Goal: Transaction & Acquisition: Purchase product/service

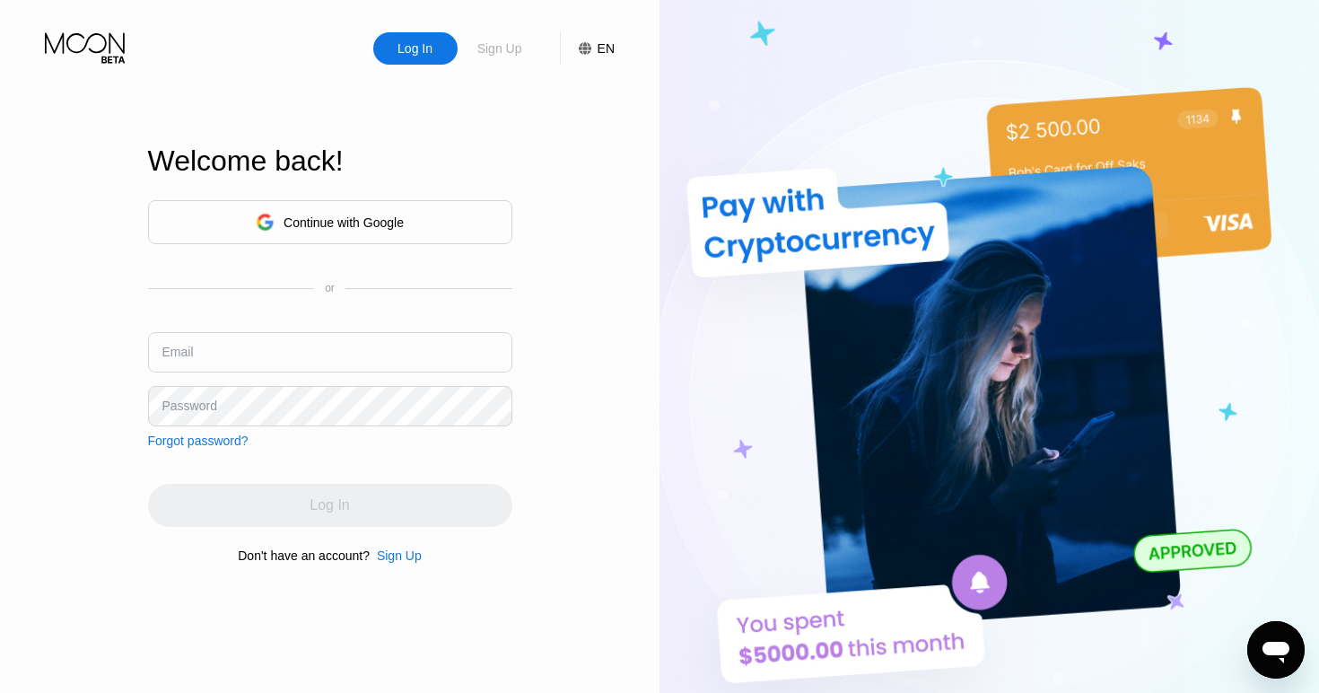
click at [507, 50] on div "Sign Up" at bounding box center [499, 48] width 48 height 18
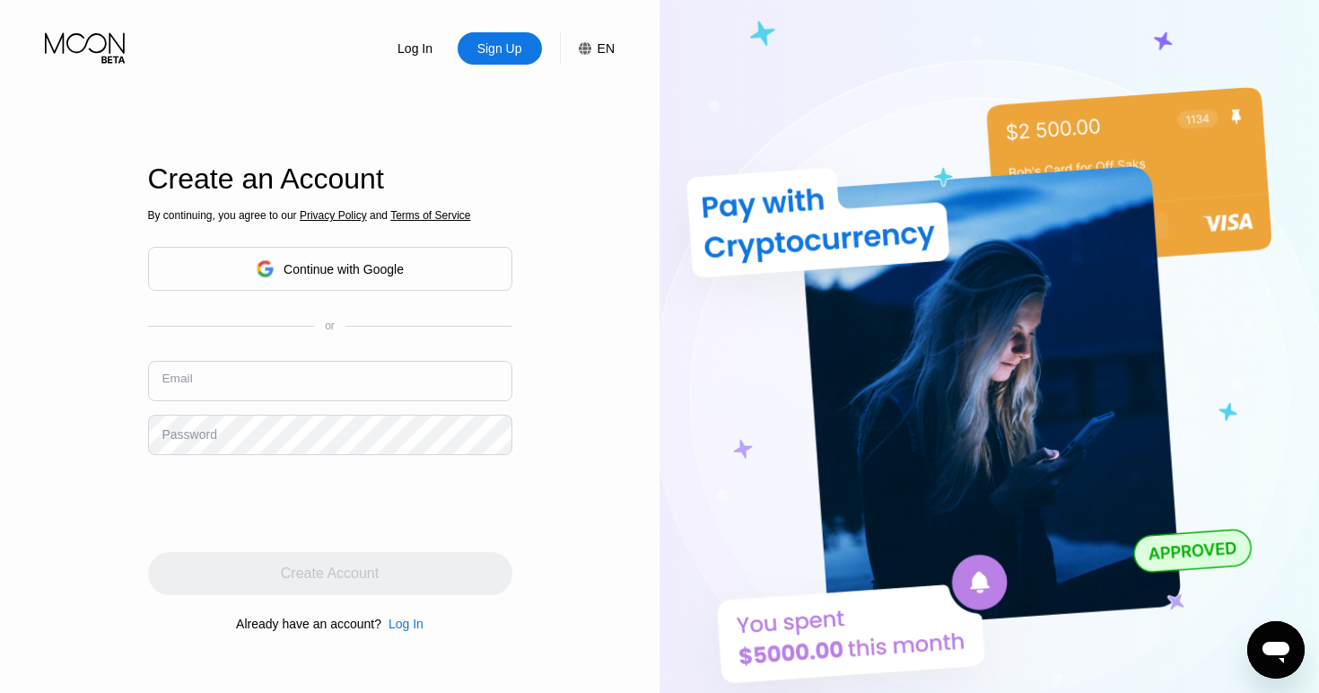
click at [310, 380] on input "text" at bounding box center [330, 381] width 364 height 40
type input "[PERSON_NAME][EMAIL_ADDRESS][DOMAIN_NAME]"
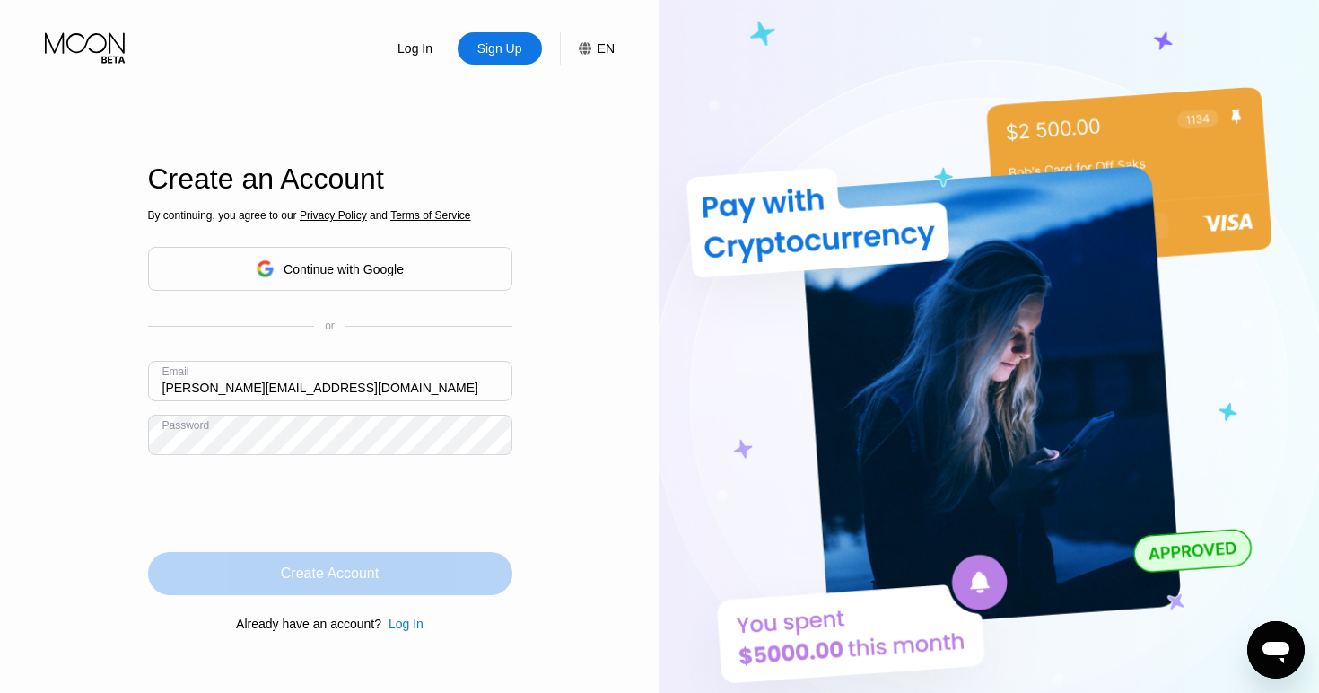
click at [330, 571] on div "Create Account" at bounding box center [330, 573] width 98 height 18
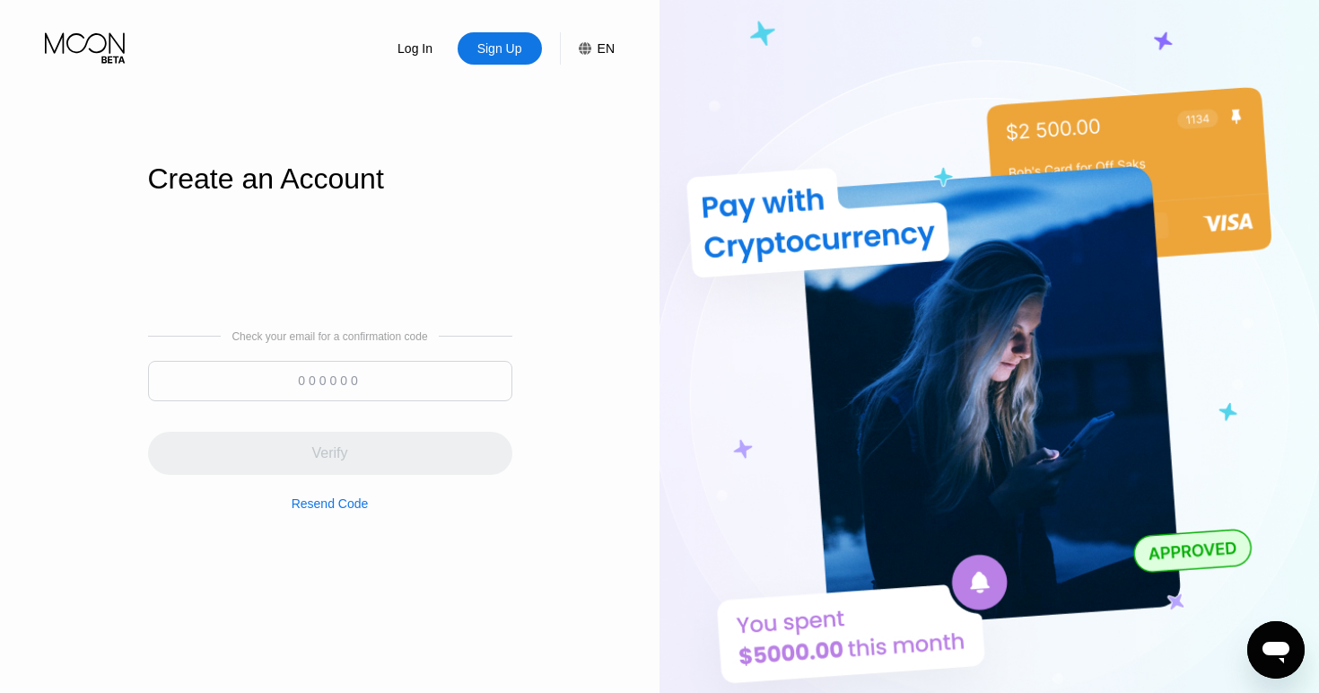
click at [327, 383] on input at bounding box center [330, 381] width 364 height 40
paste input "091629"
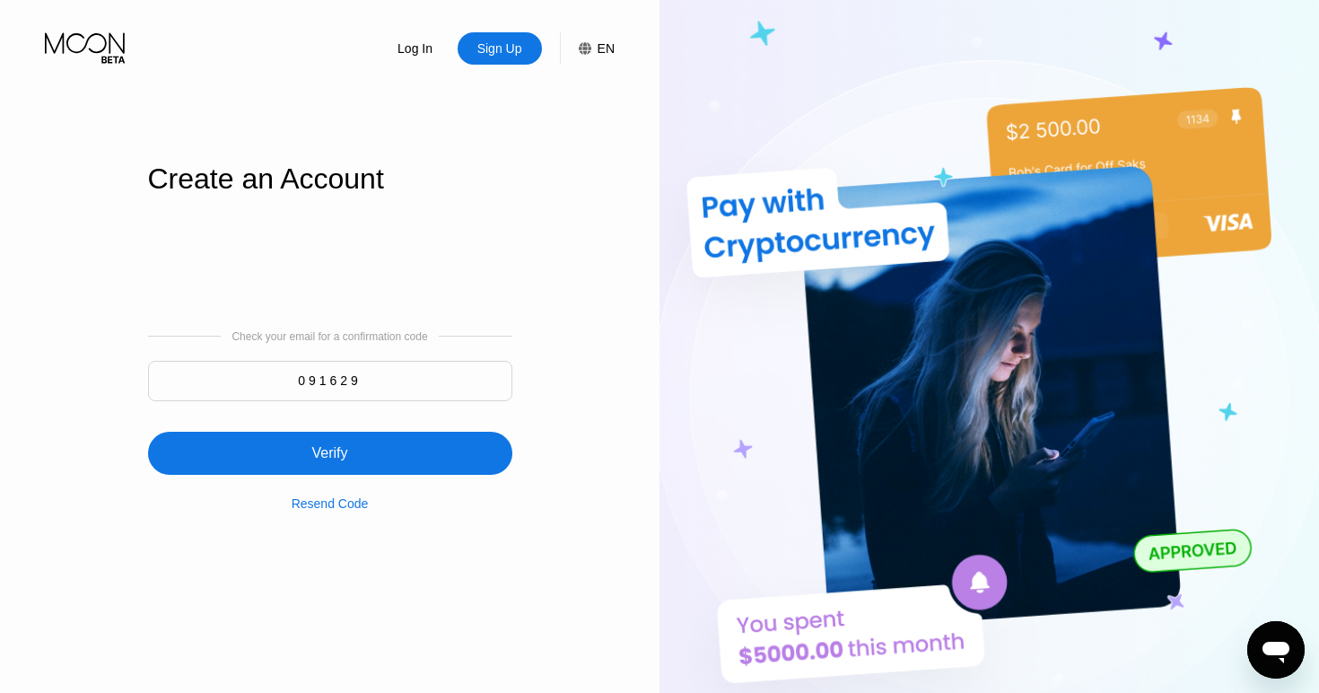
type input "091629"
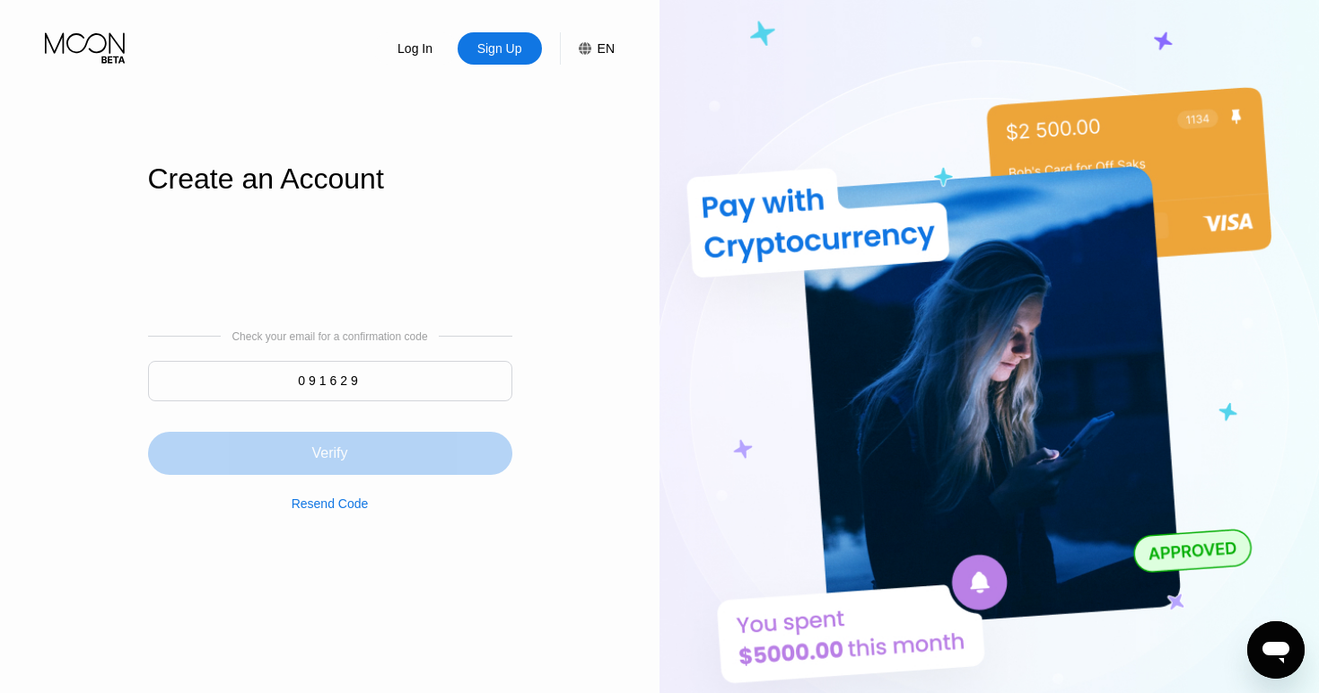
click at [338, 449] on div "Verify" at bounding box center [329, 453] width 36 height 18
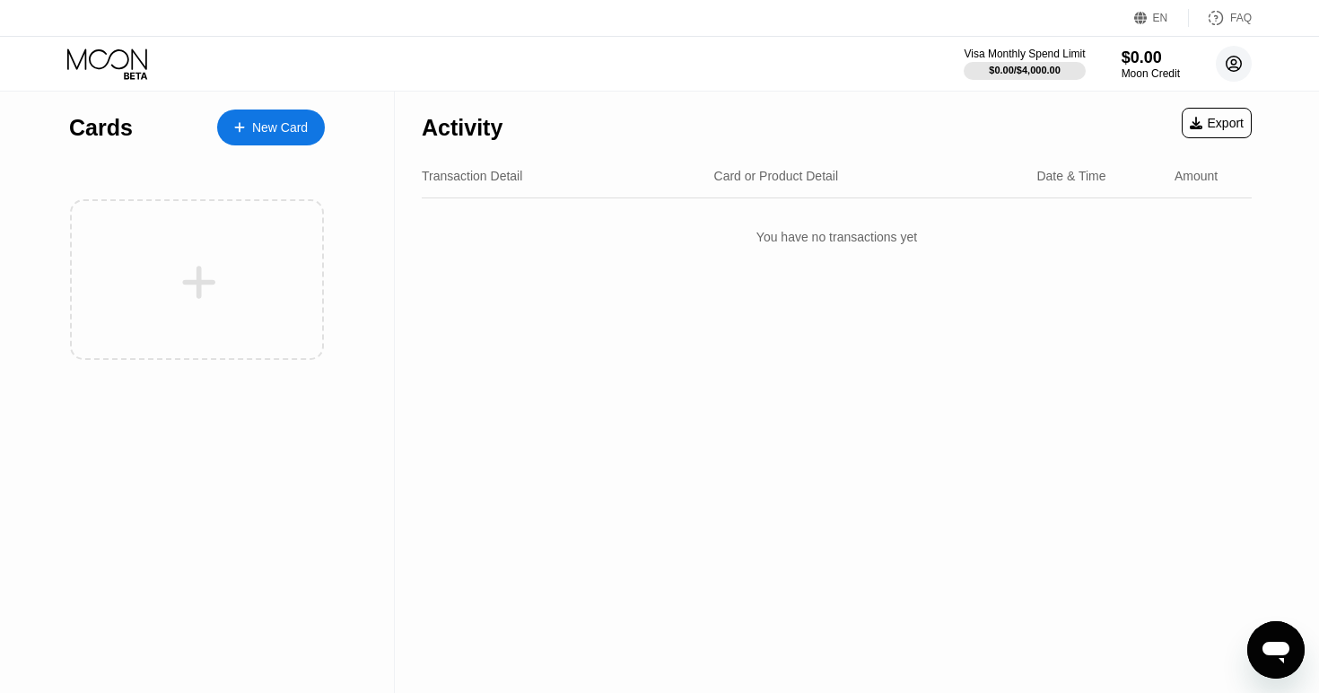
click at [1233, 63] on circle at bounding box center [1234, 64] width 36 height 36
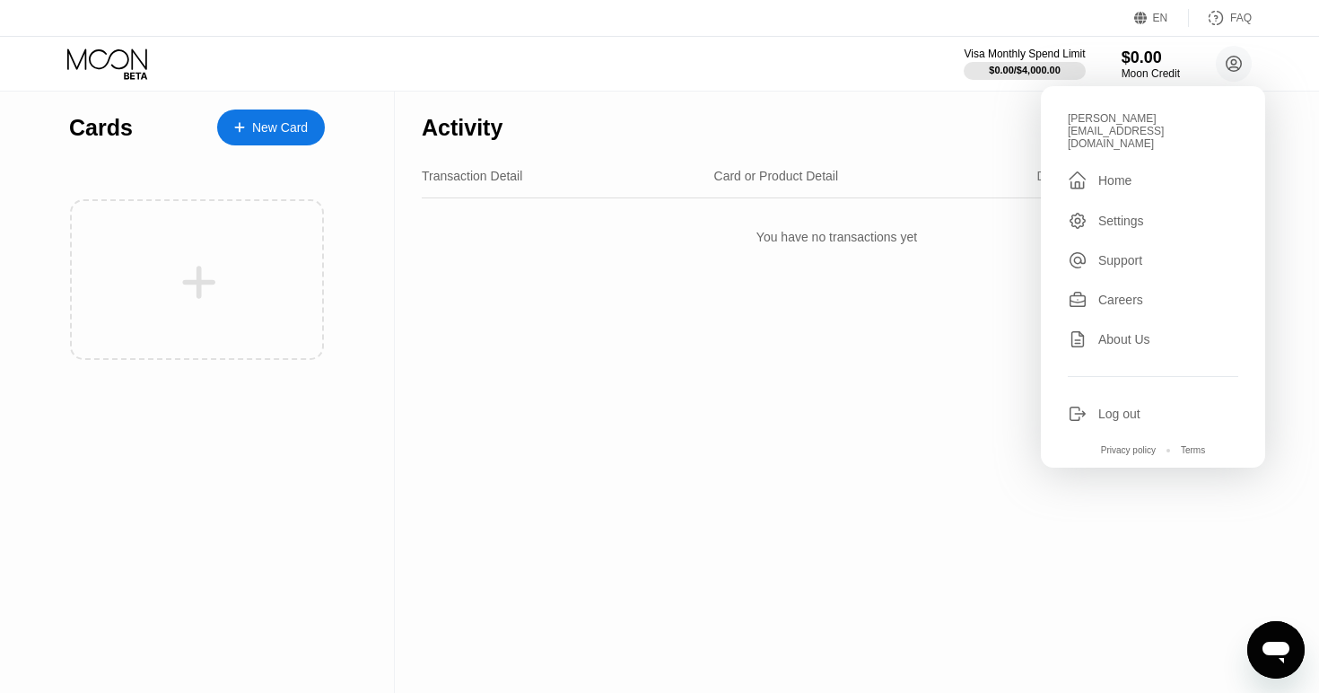
click at [1160, 119] on div "[PERSON_NAME][EMAIL_ADDRESS][DOMAIN_NAME]" at bounding box center [1153, 131] width 170 height 38
copy div "[PERSON_NAME][EMAIL_ADDRESS][DOMAIN_NAME] "
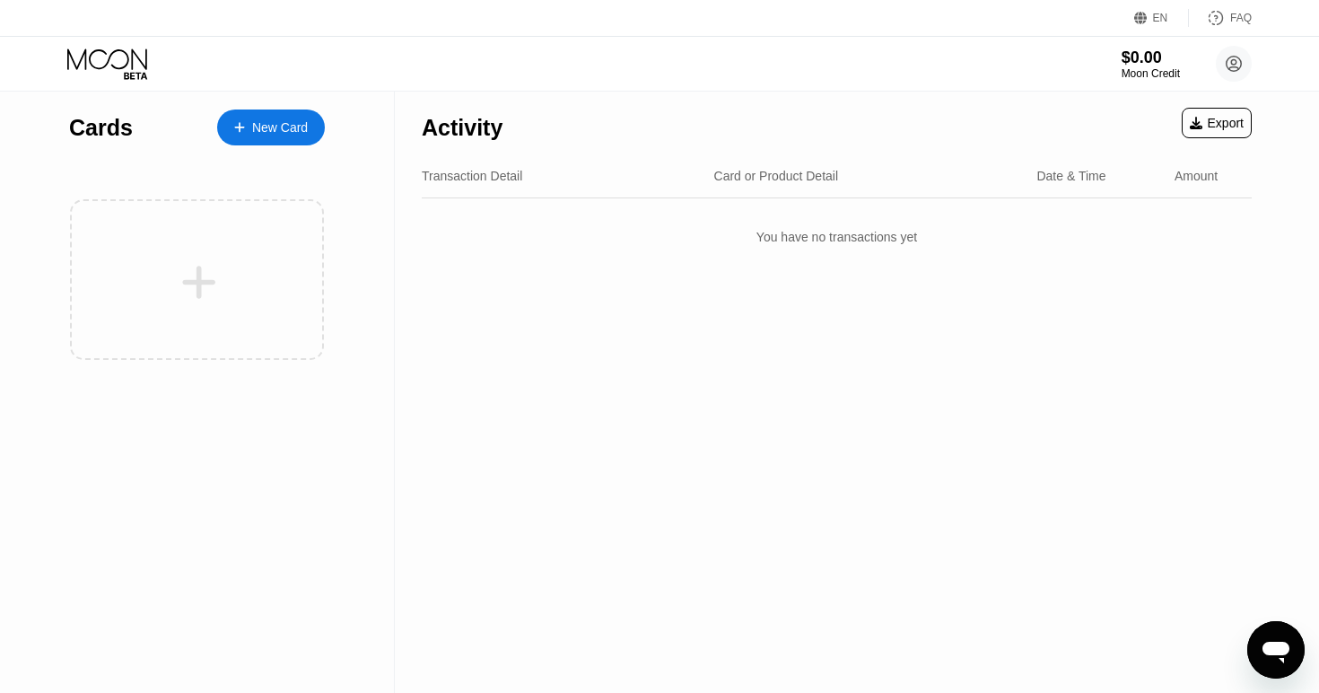
click at [700, 17] on div "EN Language Select an item Save FAQ" at bounding box center [659, 18] width 1319 height 37
click at [785, 15] on div "EN Language Select an item Save FAQ" at bounding box center [659, 18] width 1319 height 37
click at [785, 18] on div "EN Language Select an item Save FAQ" at bounding box center [659, 18] width 1319 height 37
click at [779, 18] on div "EN Language Select an item Save FAQ" at bounding box center [659, 18] width 1319 height 37
click at [990, 65] on div "$0.00 / $4,000.00" at bounding box center [1024, 70] width 73 height 11
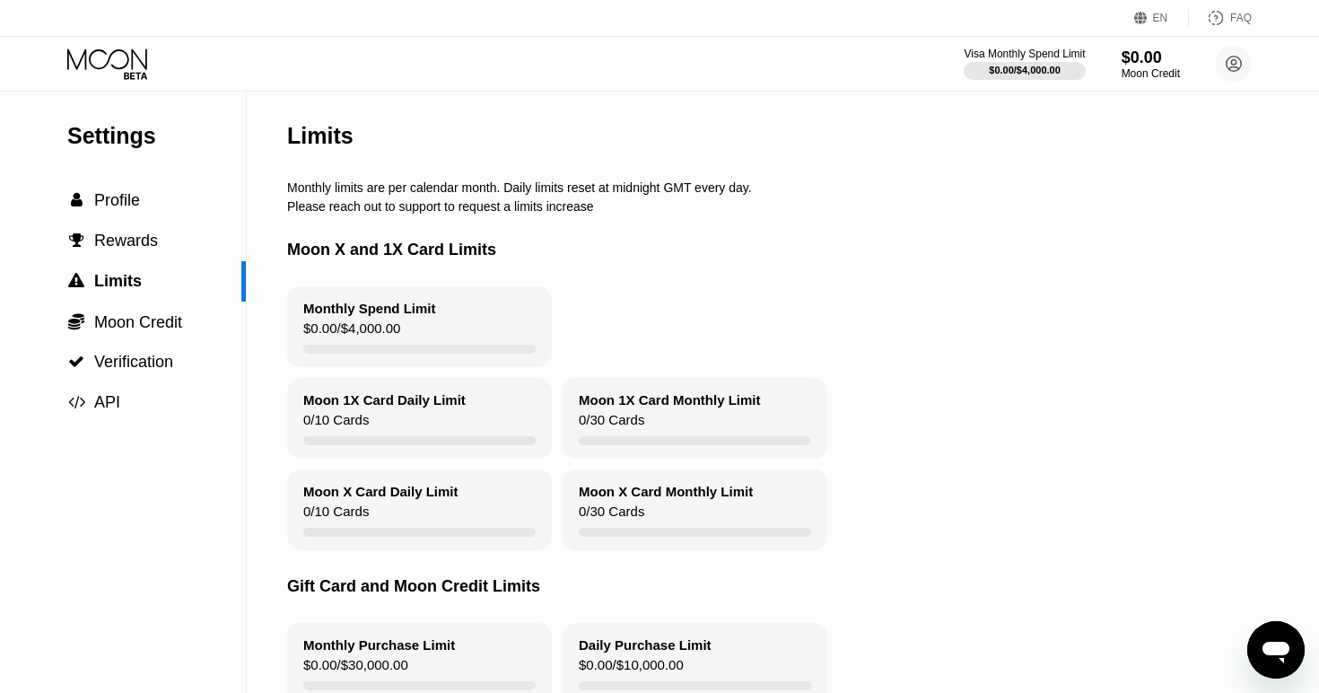
click at [1235, 57] on icon at bounding box center [1233, 64] width 15 height 15
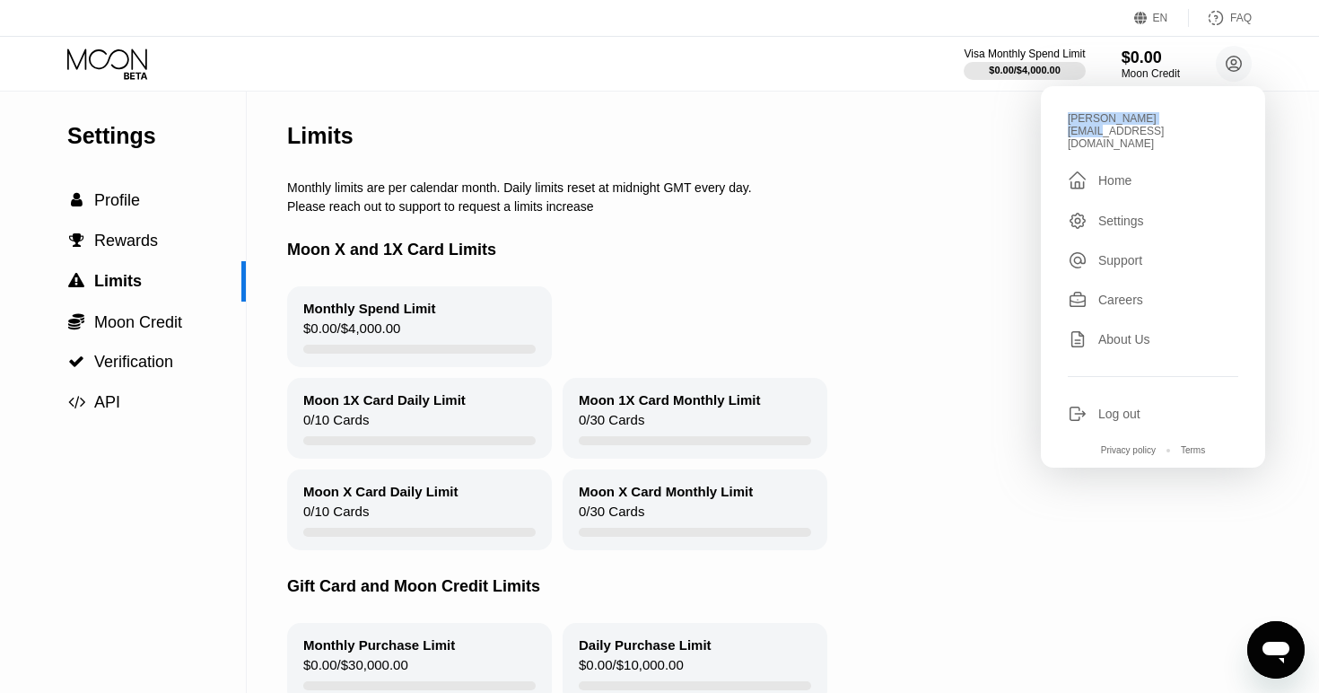
drag, startPoint x: 1187, startPoint y: 118, endPoint x: 1066, endPoint y: 121, distance: 121.2
click at [1066, 121] on div "john@twozerotwo.org  Home Settings Support Careers About Us Log out Privacy po…" at bounding box center [1153, 276] width 224 height 381
click at [838, 231] on div "Moon X and 1X Card Limits" at bounding box center [814, 250] width 1055 height 73
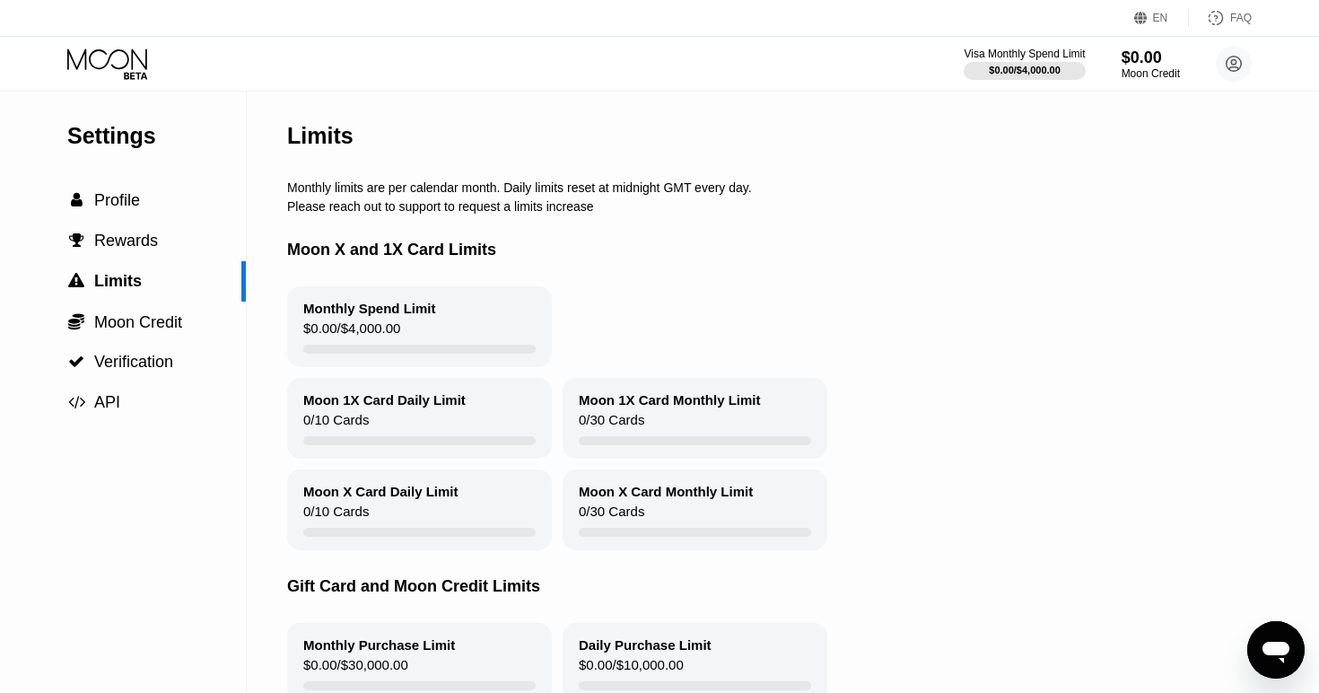
click at [859, 231] on div "Moon X and 1X Card Limits" at bounding box center [814, 250] width 1055 height 73
click at [1020, 148] on div "Limits" at bounding box center [814, 136] width 1055 height 89
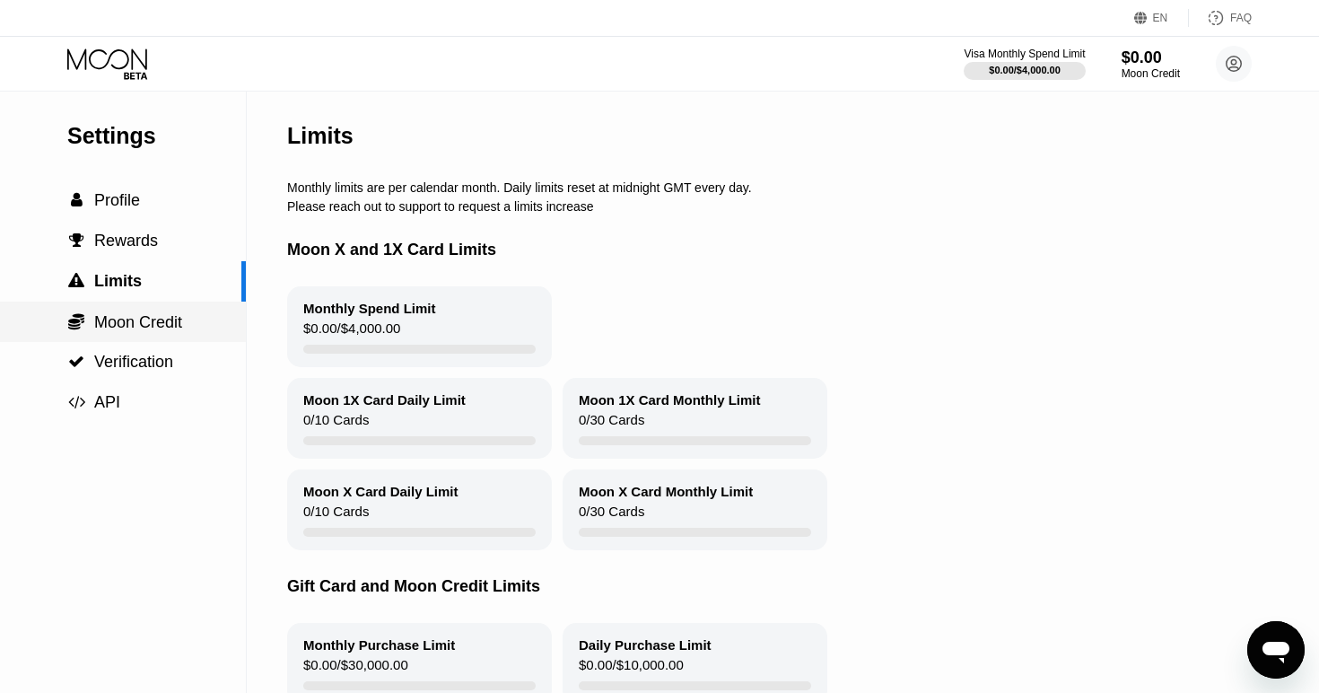
click at [126, 318] on span "Moon Credit" at bounding box center [138, 322] width 88 height 18
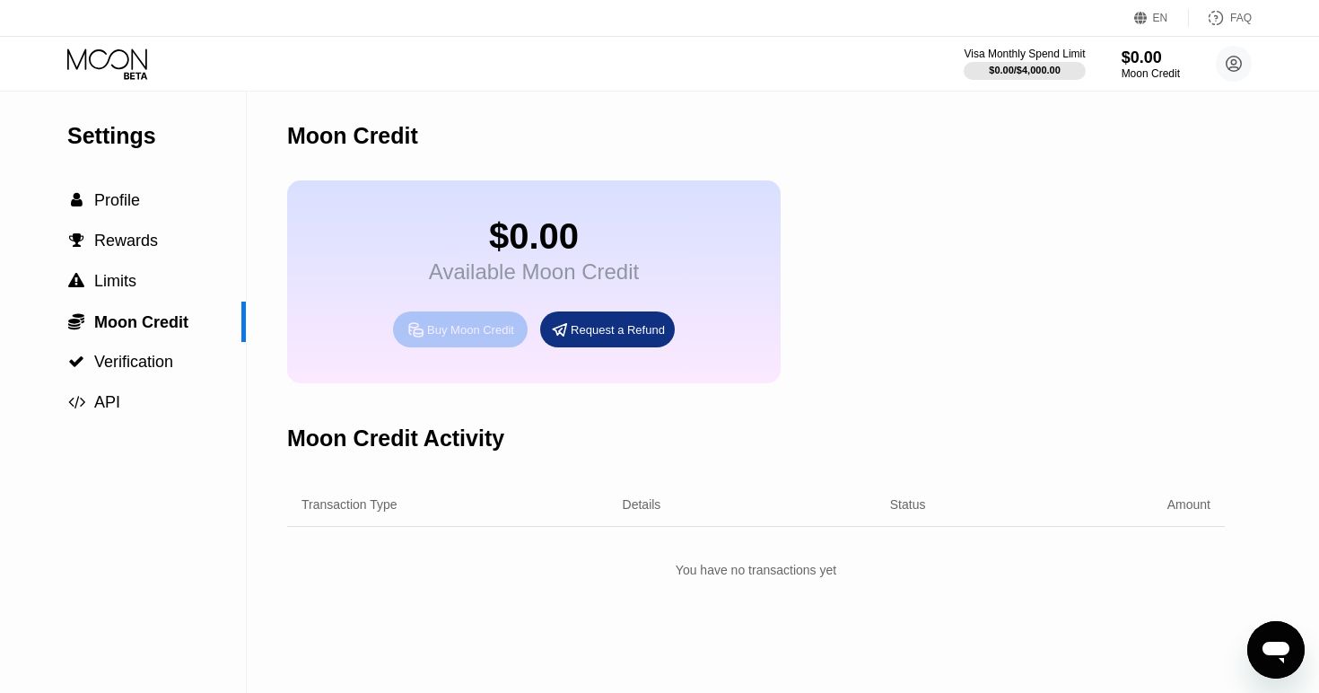
click at [473, 328] on div "Buy Moon Credit" at bounding box center [470, 329] width 87 height 15
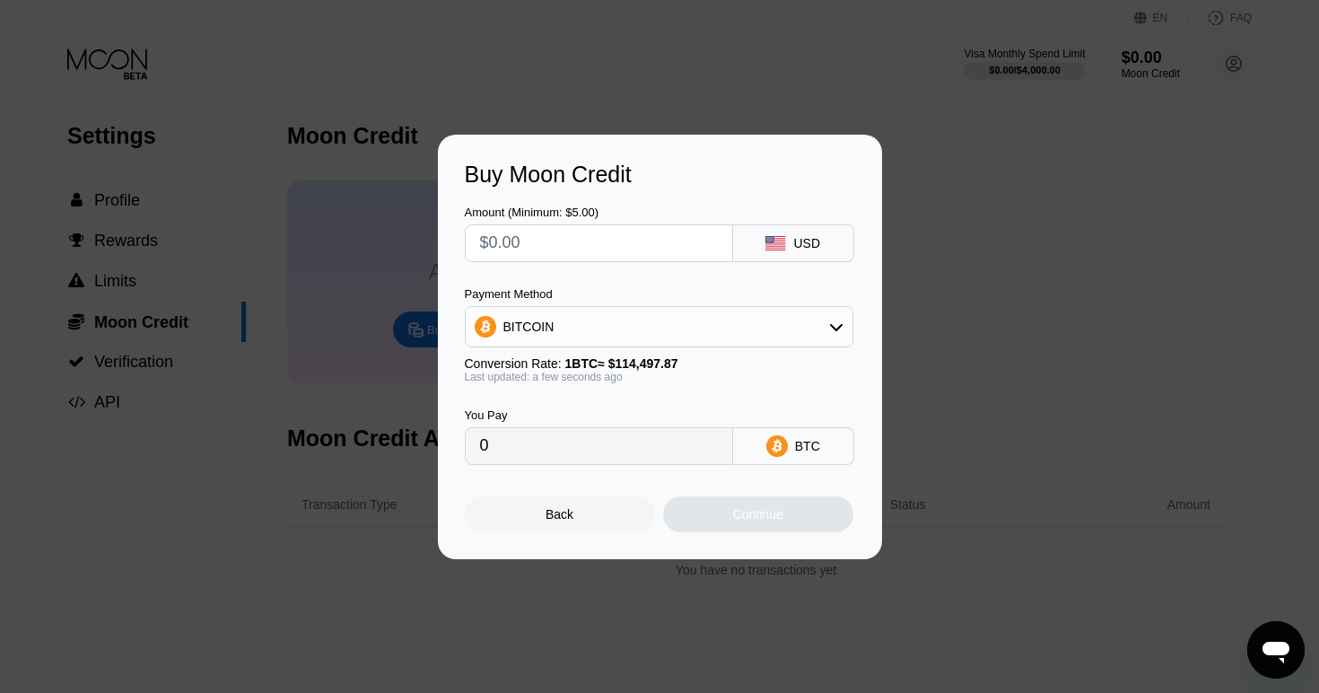
click at [660, 240] on input "text" at bounding box center [599, 243] width 238 height 36
type input "$1"
type input "0.00000874"
type input "$10"
type input "0.00008734"
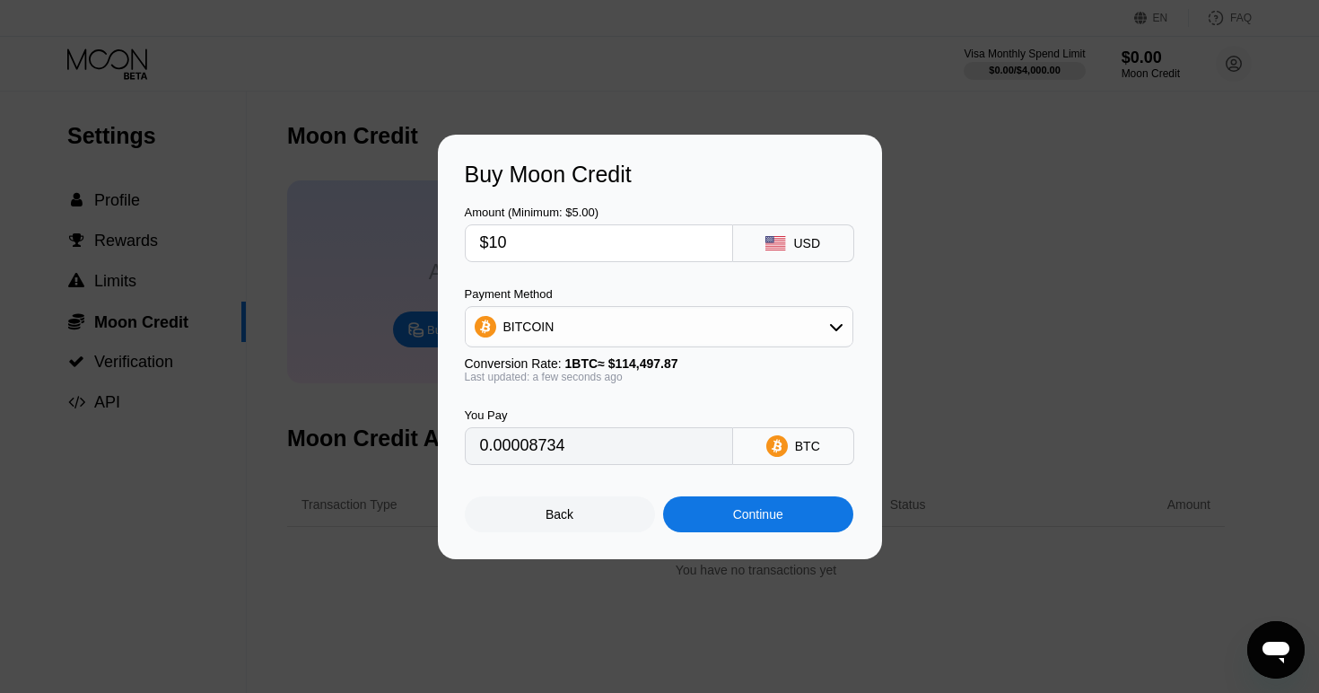
type input "$100"
type input "0.00087338"
type input "$1000"
type input "0.00873379"
type input "$10000"
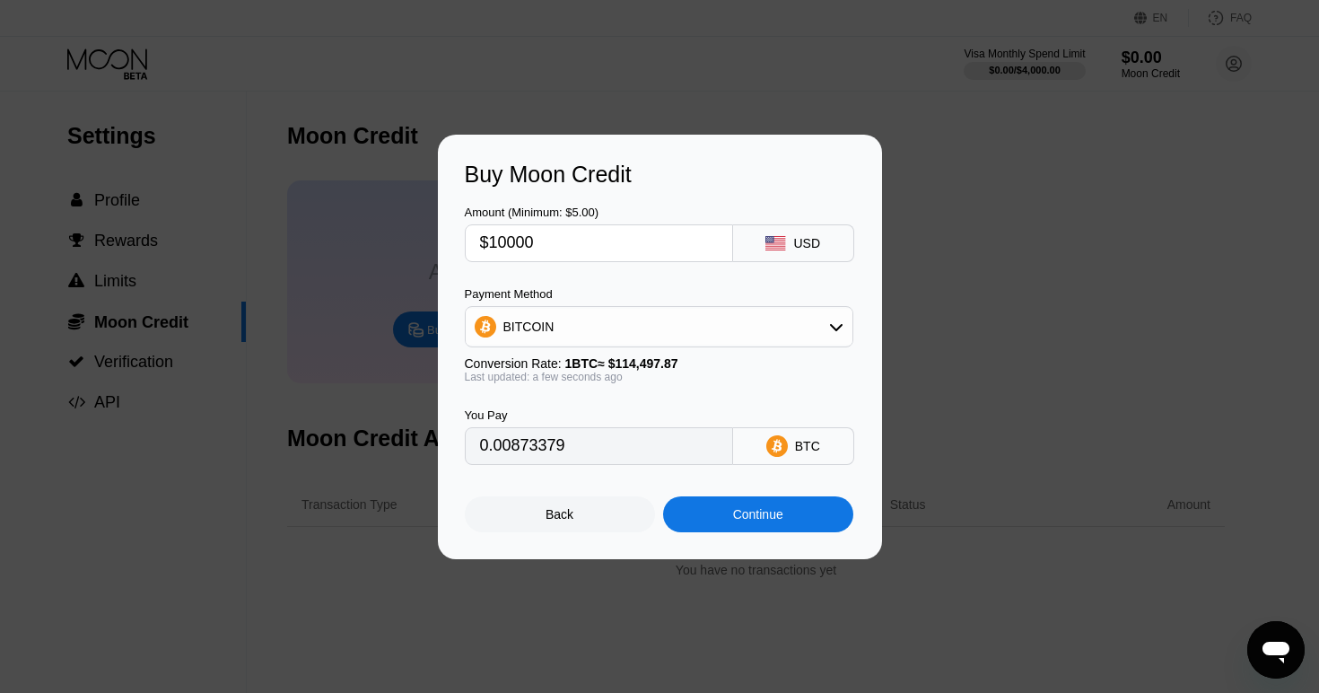
type input "0.08733787"
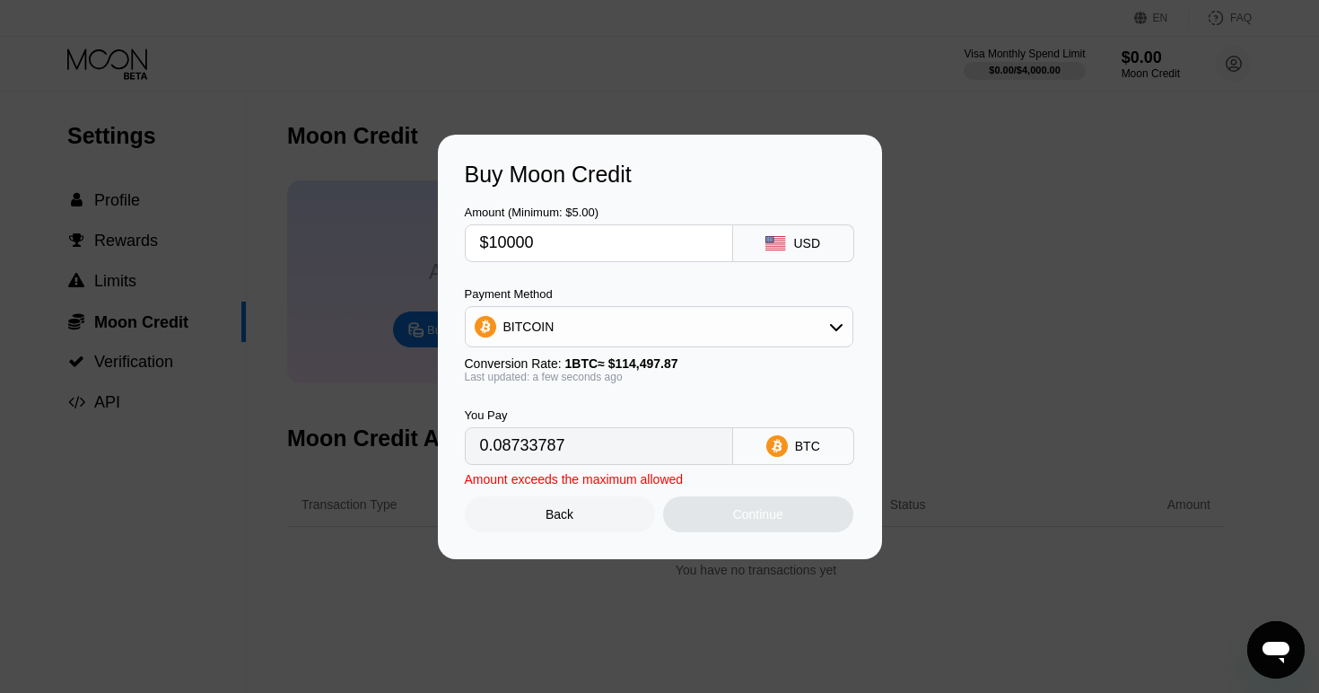
type input "$1000"
type input "0.00873379"
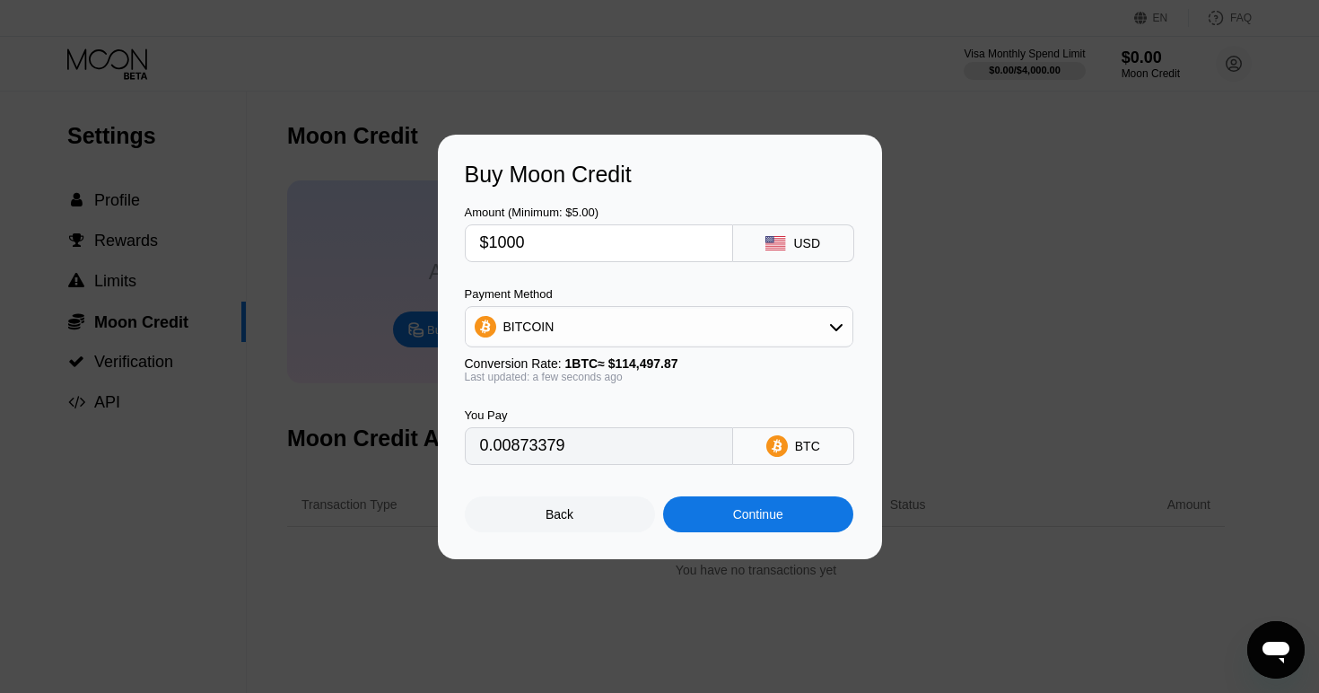
type input "$100"
type input "0.00087338"
type input "$10"
type input "0.00008734"
type input "$1"
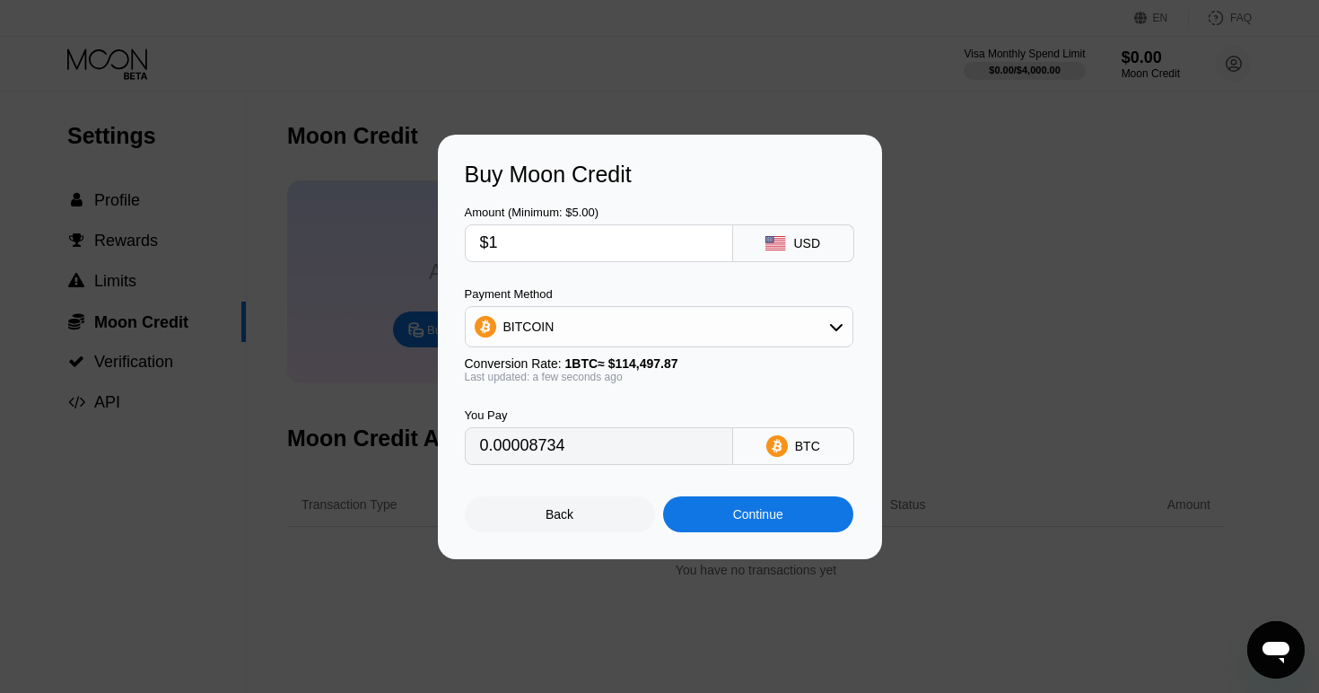
type input "0.00000874"
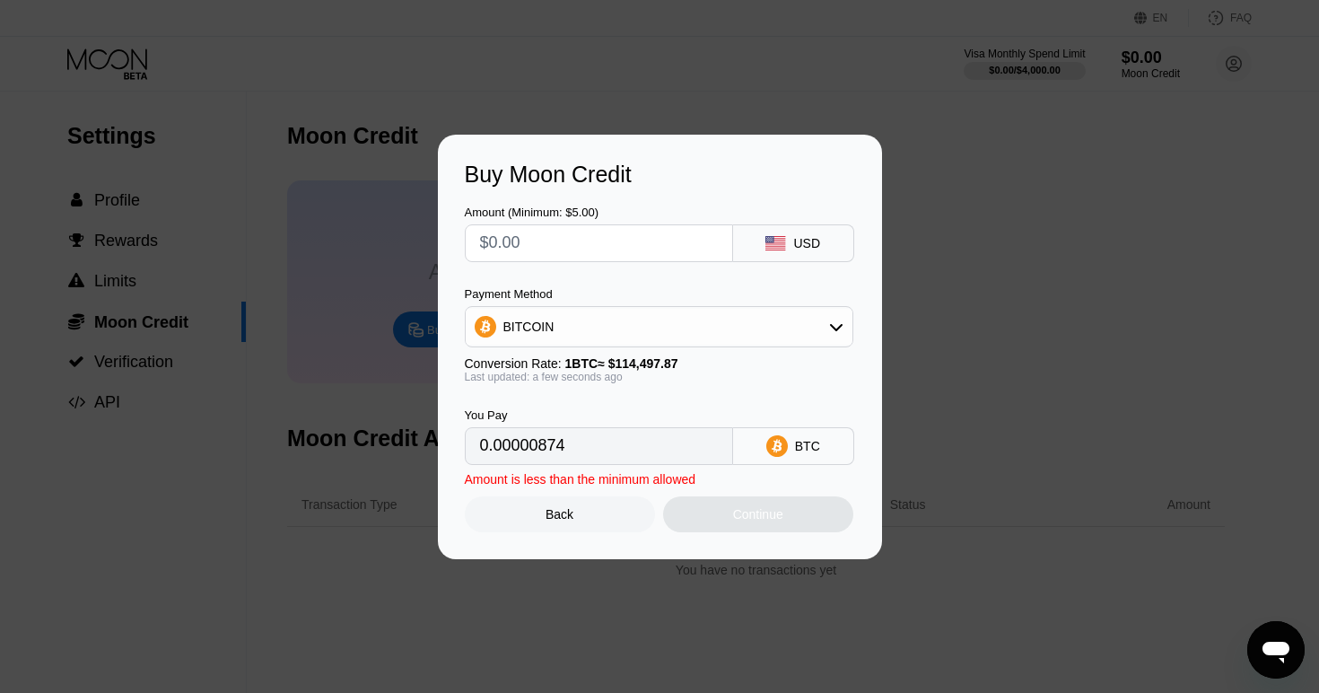
type input "0"
type input "$6"
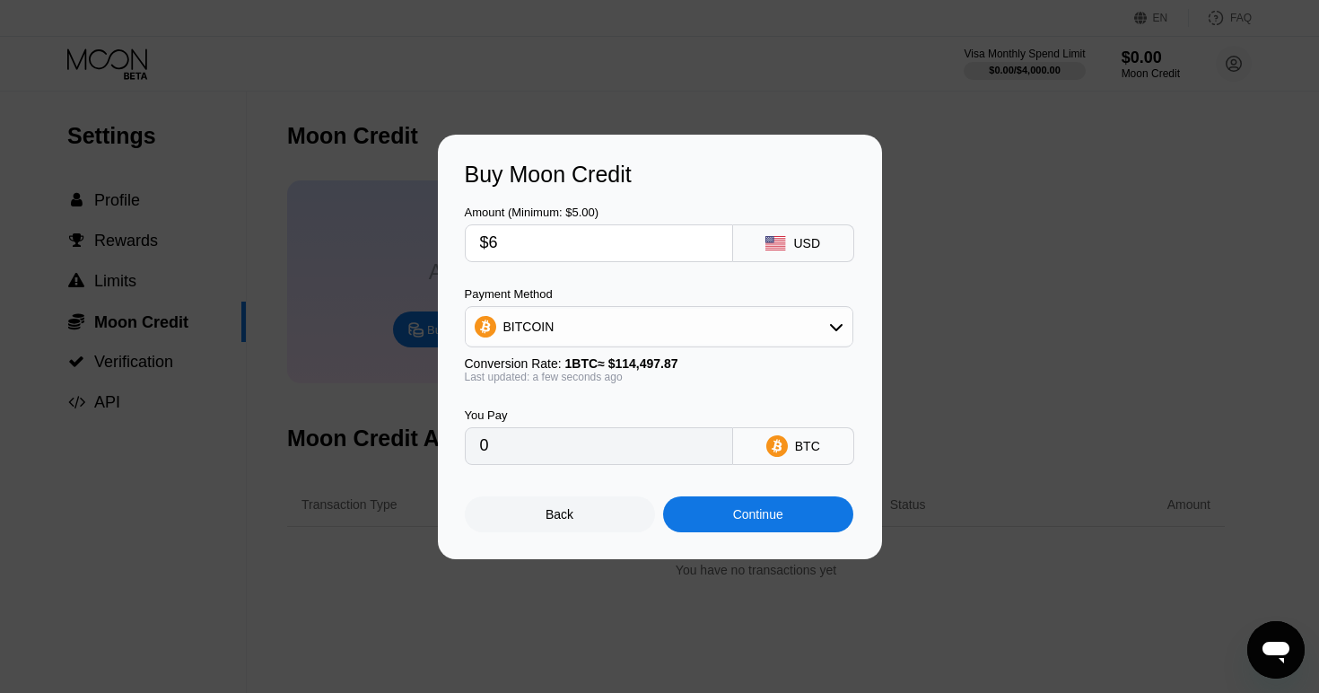
type input "0.00005241"
type input "$60"
type input "0.00052403"
type input "$600"
type input "0.00524028"
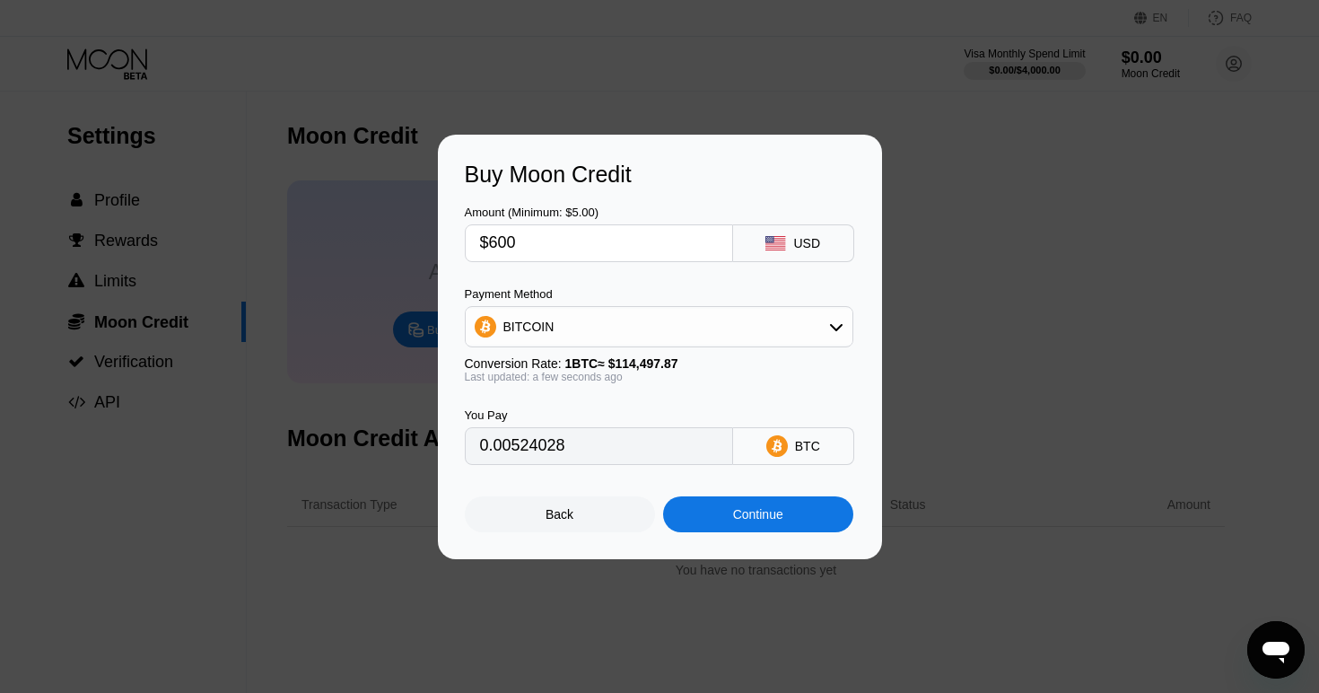
type input "$6000"
type input "0.05240273"
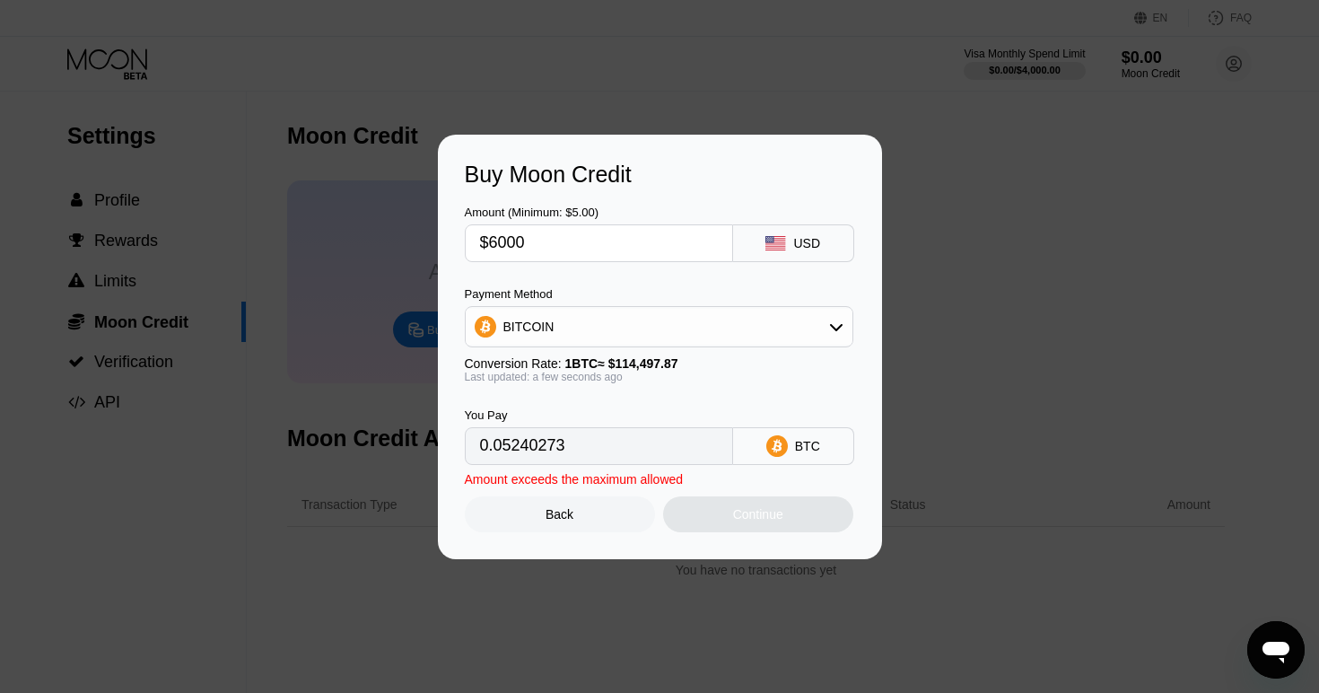
click at [831, 311] on div "BITCOIN" at bounding box center [659, 327] width 387 height 36
type input "$1999.99"
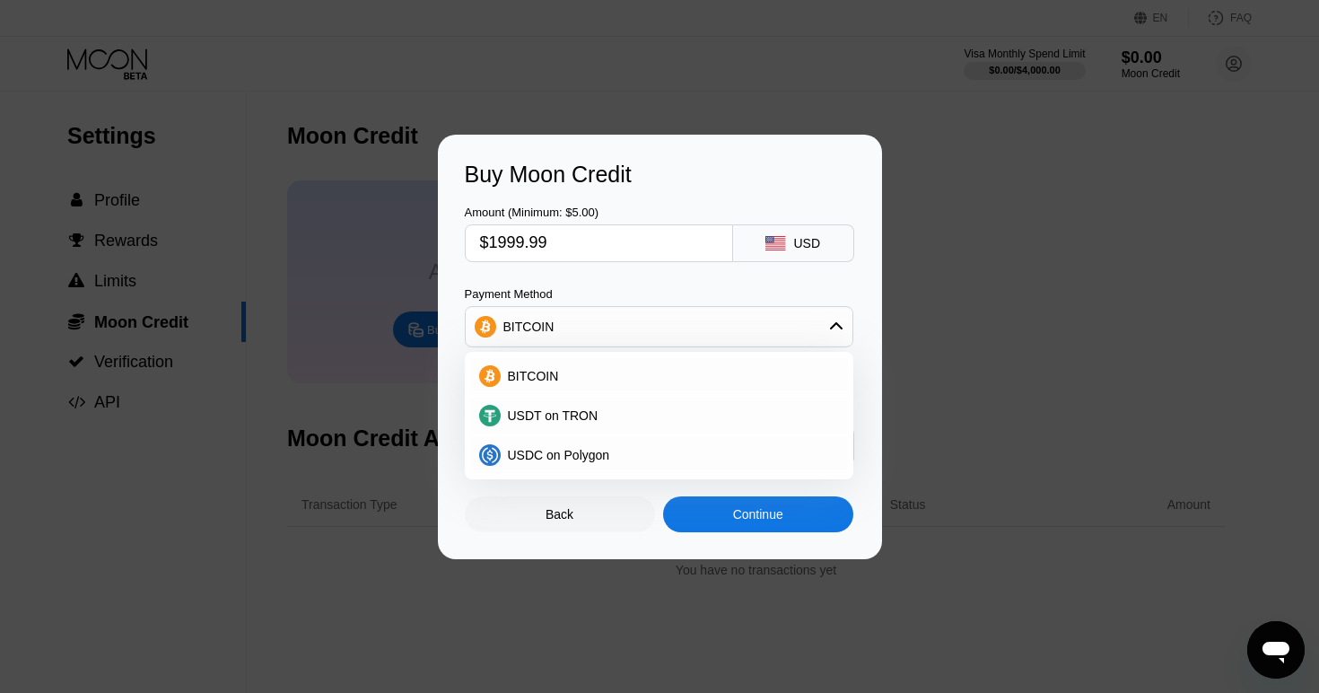
type input "0.01746749"
click at [864, 349] on div "Buy Moon Credit Amount (Minimum: $5.00) $1999.99 USD Payment Method BITCOIN BIT…" at bounding box center [660, 347] width 444 height 424
click at [572, 508] on div "Back" at bounding box center [559, 514] width 28 height 14
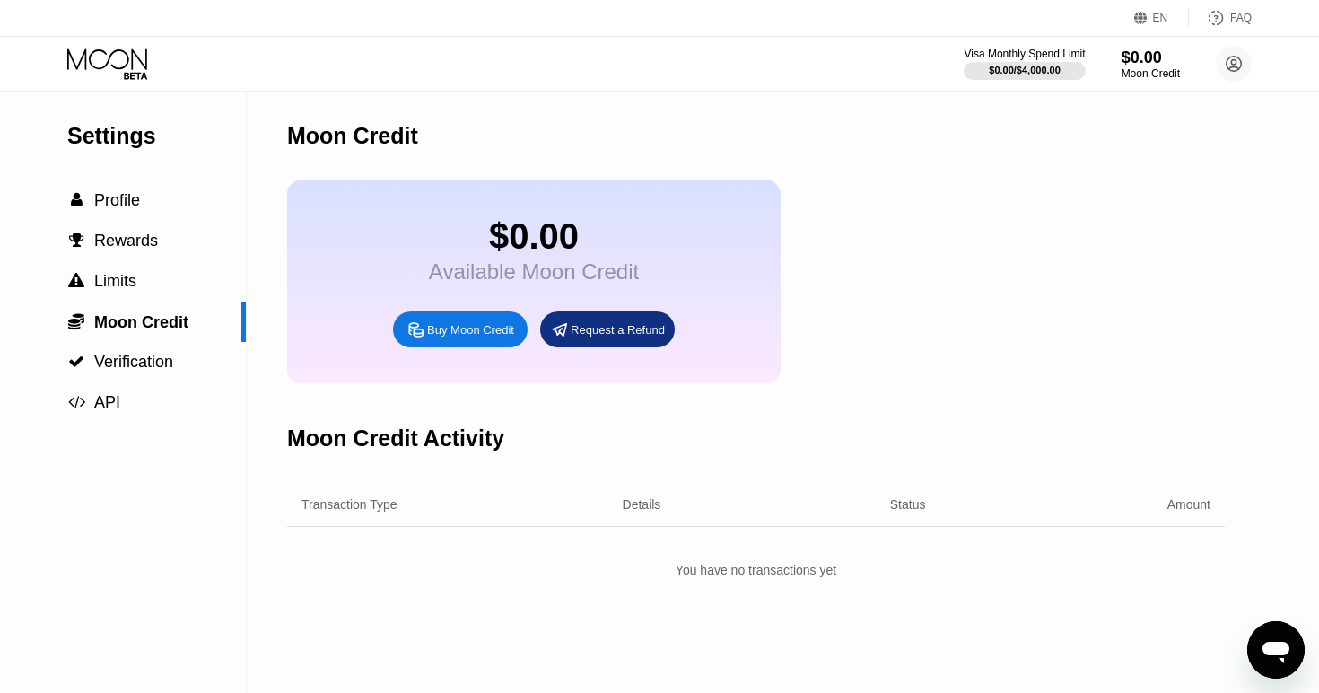
click at [874, 270] on div "$0.00 Available Moon Credit Buy Moon Credit Request a Refund" at bounding box center [756, 281] width 938 height 203
